Goal: Task Accomplishment & Management: Complete application form

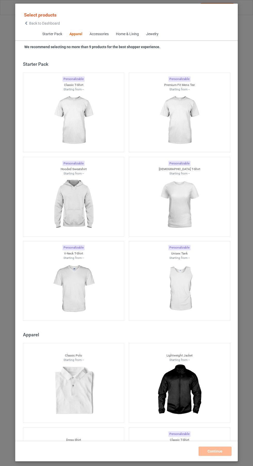
scroll to position [277, 0]
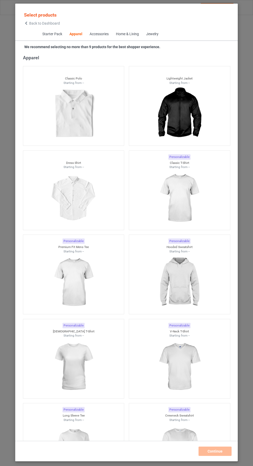
click at [26, 23] on icon at bounding box center [26, 23] width 4 height 4
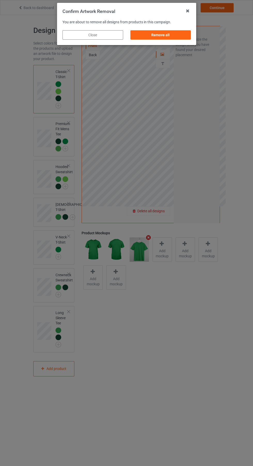
click at [165, 36] on div "Remove all" at bounding box center [160, 34] width 61 height 9
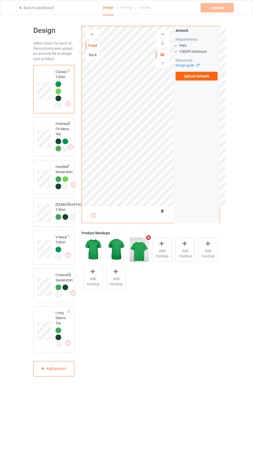
click at [206, 77] on label "Upload Artwork" at bounding box center [197, 76] width 42 height 9
click at [0, 0] on input "Upload Artwork" at bounding box center [0, 0] width 0 height 0
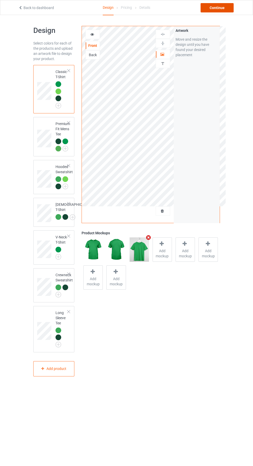
click at [220, 3] on div "Continue" at bounding box center [217, 7] width 33 height 9
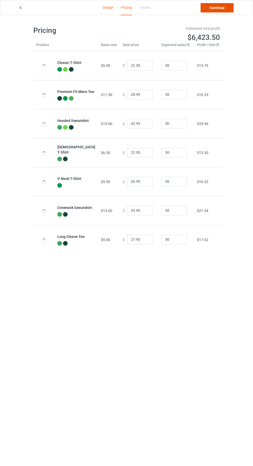
click at [228, 9] on link "Continue" at bounding box center [217, 7] width 33 height 9
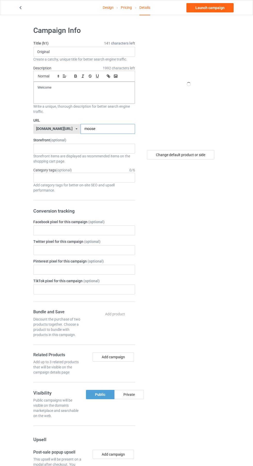
click at [99, 128] on input "moose" at bounding box center [108, 129] width 55 height 10
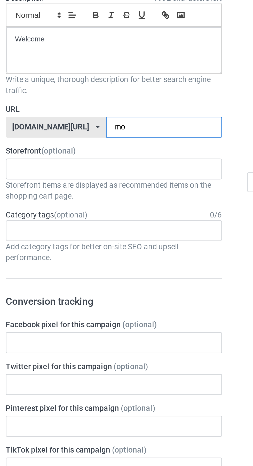
type input "m"
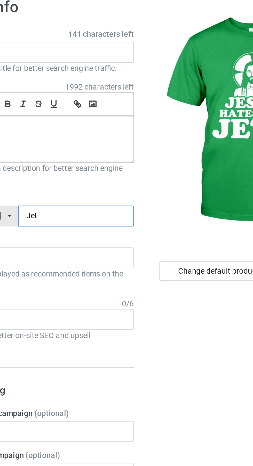
type input "Jetd"
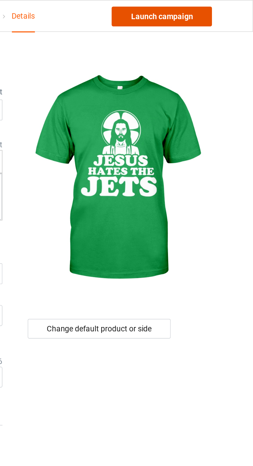
click at [219, 8] on link "Launch campaign" at bounding box center [210, 7] width 47 height 9
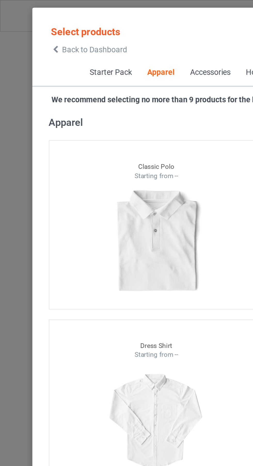
click at [26, 23] on icon at bounding box center [26, 23] width 4 height 4
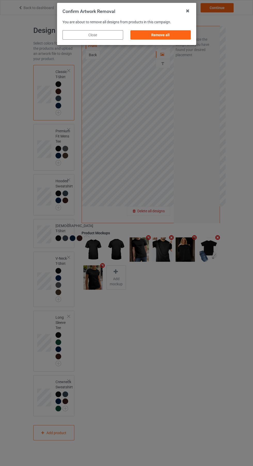
click at [161, 32] on div "Remove all" at bounding box center [160, 34] width 61 height 9
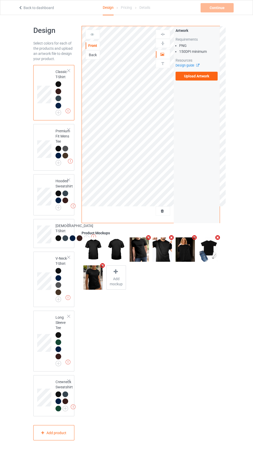
click at [206, 78] on label "Upload Artwork" at bounding box center [197, 76] width 42 height 9
click at [0, 0] on input "Upload Artwork" at bounding box center [0, 0] width 0 height 0
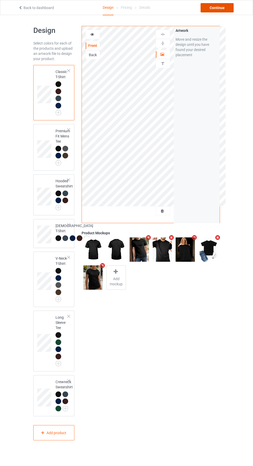
click at [220, 5] on div "Continue" at bounding box center [217, 7] width 33 height 9
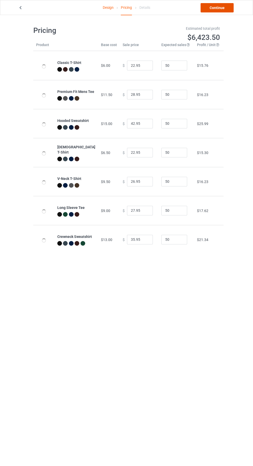
click at [226, 9] on link "Continue" at bounding box center [217, 7] width 33 height 9
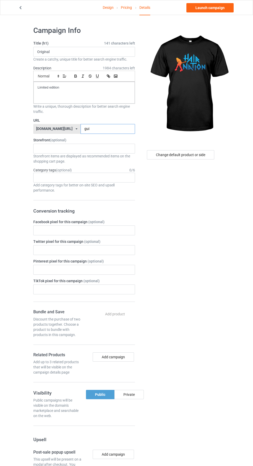
click at [99, 129] on input "gui" at bounding box center [108, 129] width 55 height 10
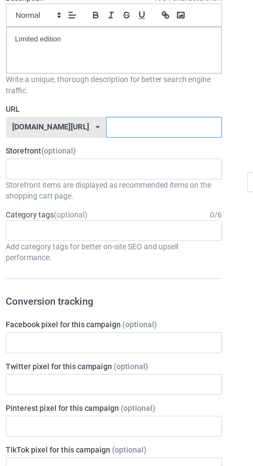
paste input "Hair Nation"
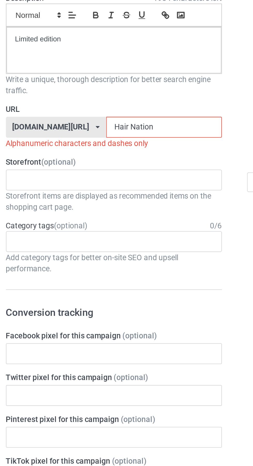
click at [81, 128] on input "Hair Nation" at bounding box center [108, 129] width 55 height 10
type input "HairNation"
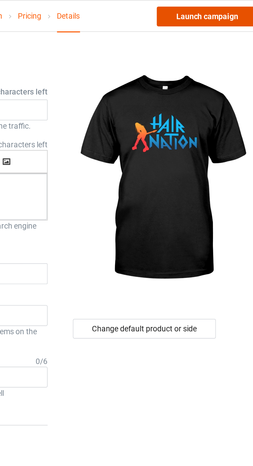
click at [219, 9] on link "Launch campaign" at bounding box center [210, 7] width 47 height 9
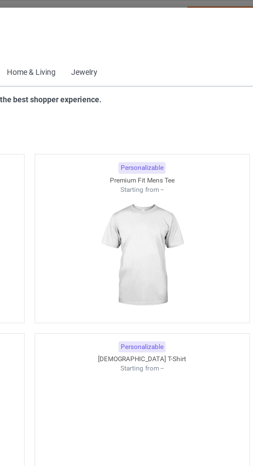
scroll to position [277, 0]
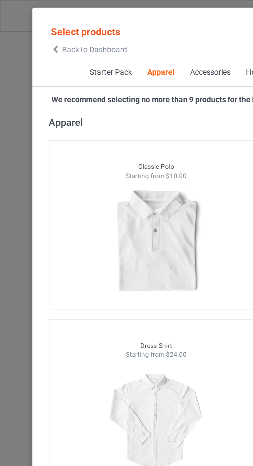
click at [32, 23] on span "Back to Dashboard" at bounding box center [44, 23] width 31 height 4
